Goal: Communication & Community: Answer question/provide support

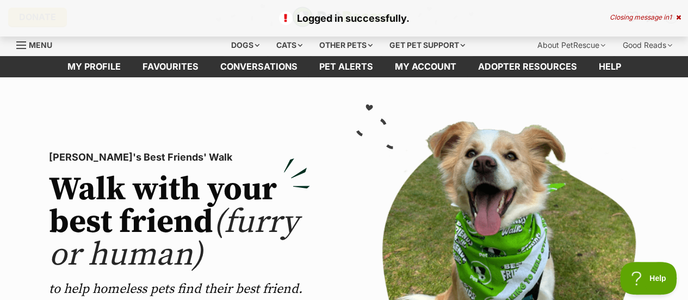
click at [675, 21] on p "Logged in successfully." at bounding box center [344, 18] width 666 height 15
click at [678, 17] on icon at bounding box center [678, 17] width 5 height 7
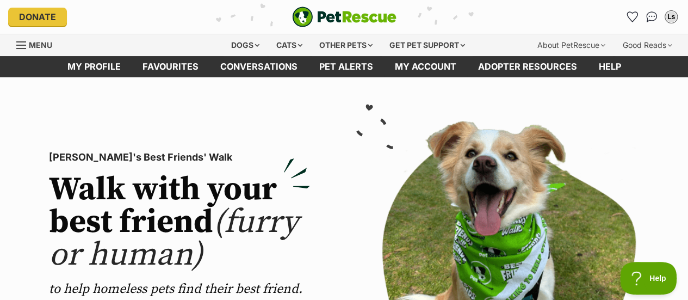
click at [18, 45] on span "Menu" at bounding box center [21, 45] width 10 height 1
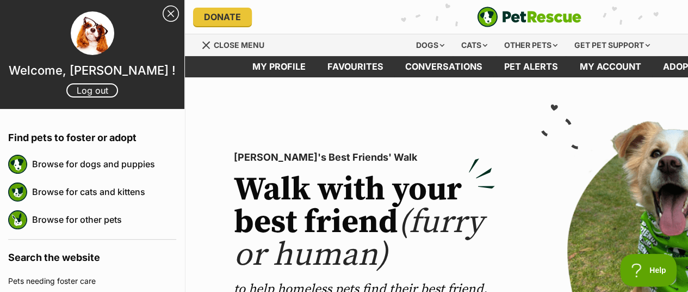
click at [163, 21] on link "Close Sidebar" at bounding box center [171, 13] width 16 height 16
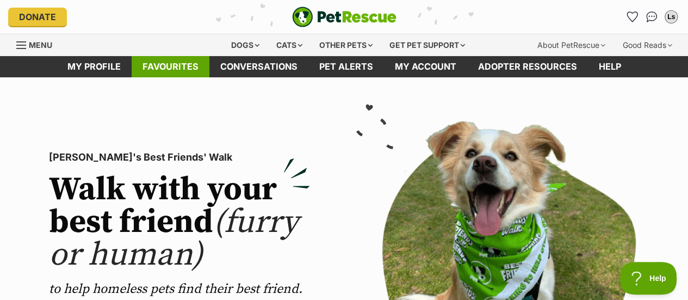
click at [165, 63] on link "Favourites" at bounding box center [171, 66] width 78 height 21
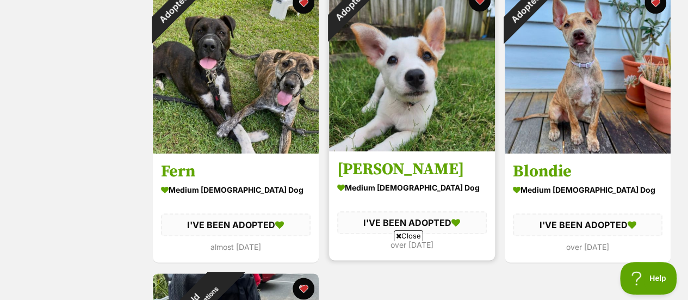
scroll to position [522, 0]
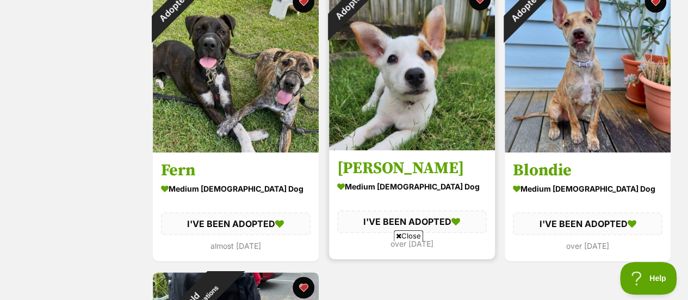
click at [413, 153] on div "Adopted Kalina medium female Dog I'VE BEEN ADOPTED over 2 years ago" at bounding box center [412, 121] width 168 height 277
click at [378, 170] on h3 "Kalina" at bounding box center [412, 168] width 150 height 21
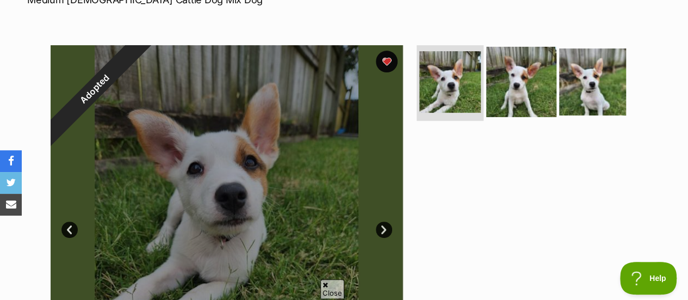
click at [516, 86] on img at bounding box center [521, 81] width 70 height 70
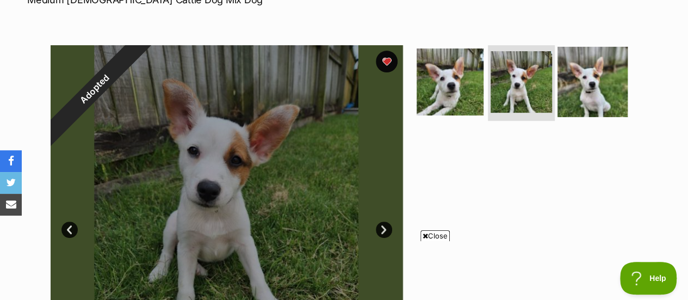
click at [611, 82] on img at bounding box center [593, 81] width 70 height 70
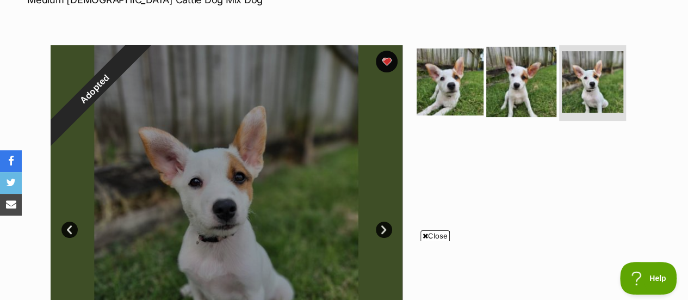
click at [492, 75] on img at bounding box center [521, 81] width 70 height 70
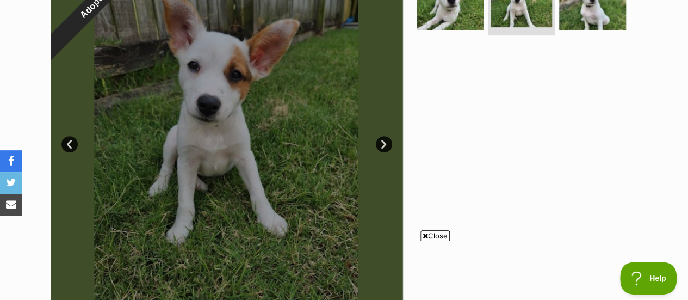
scroll to position [267, 0]
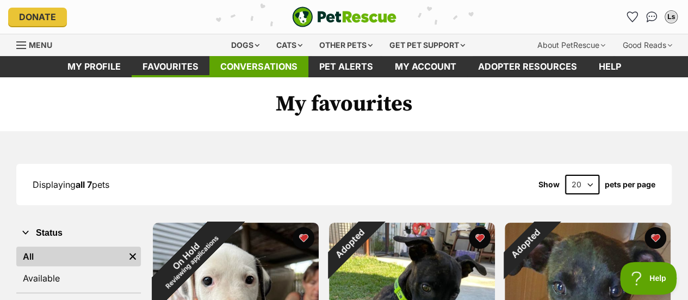
click at [251, 68] on link "Conversations" at bounding box center [258, 66] width 99 height 21
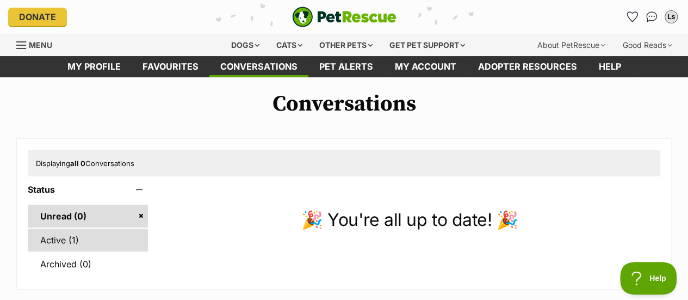
click at [74, 234] on link "Active (1)" at bounding box center [88, 239] width 120 height 23
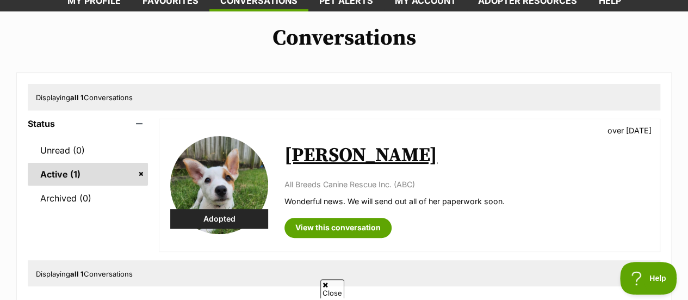
scroll to position [112, 0]
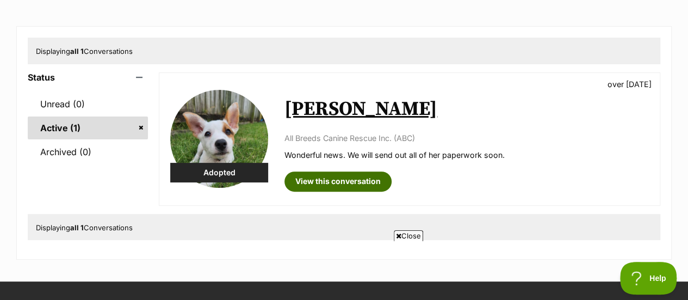
click at [323, 182] on link "View this conversation" at bounding box center [338, 181] width 107 height 20
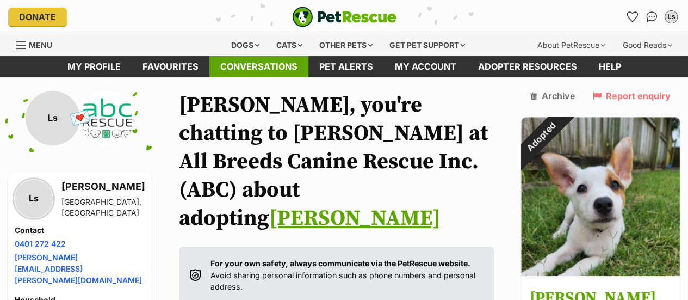
click at [282, 60] on link "Conversations" at bounding box center [258, 66] width 99 height 21
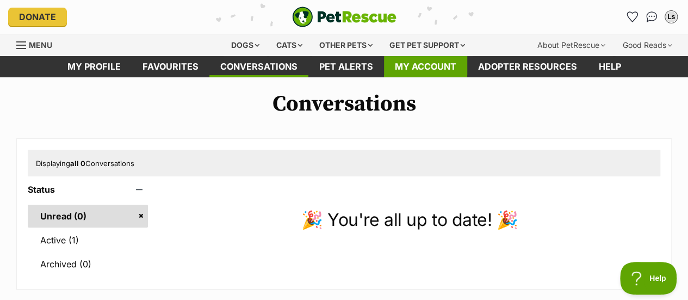
click at [430, 64] on link "My account" at bounding box center [425, 66] width 83 height 21
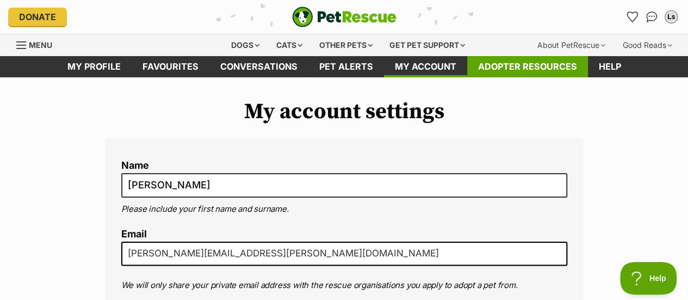
click at [530, 62] on link "Adopter resources" at bounding box center [527, 66] width 121 height 21
